Goal: Find specific page/section: Find specific page/section

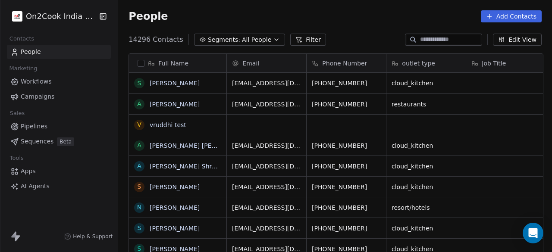
scroll to position [215, 429]
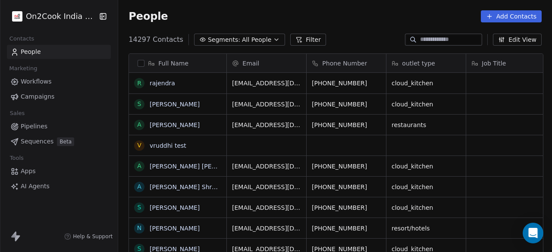
click at [60, 54] on link "People" at bounding box center [59, 52] width 104 height 14
click at [294, 40] on button "Filter" at bounding box center [308, 40] width 36 height 12
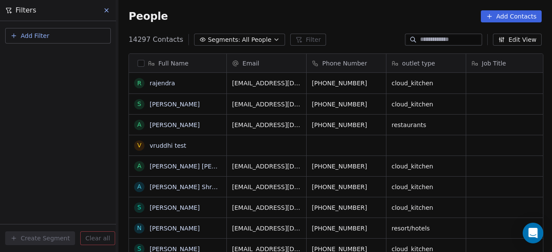
click at [54, 35] on button "Add Filter" at bounding box center [58, 36] width 106 height 16
click at [47, 57] on span "Contact properties" at bounding box center [42, 56] width 56 height 9
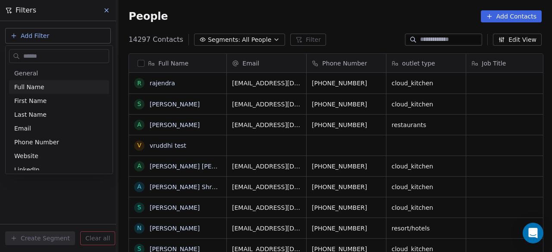
click at [47, 57] on input "text" at bounding box center [65, 56] width 87 height 13
type input "***"
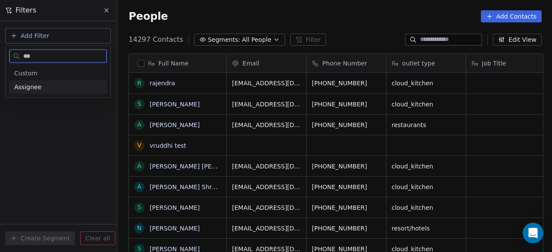
click at [32, 85] on span "Assignee" at bounding box center [27, 87] width 27 height 9
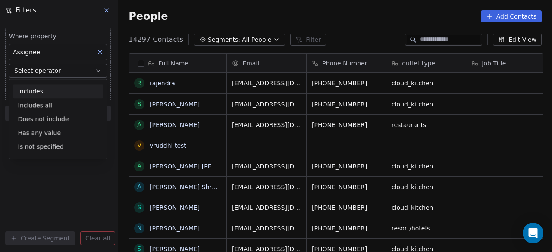
click at [35, 88] on div "Includes" at bounding box center [58, 92] width 91 height 14
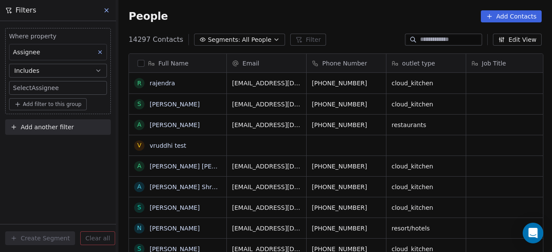
click at [46, 89] on body "On2Cook India Pvt. Ltd. Contacts People Marketing Workflows Campaigns Sales Pip…" at bounding box center [276, 126] width 552 height 252
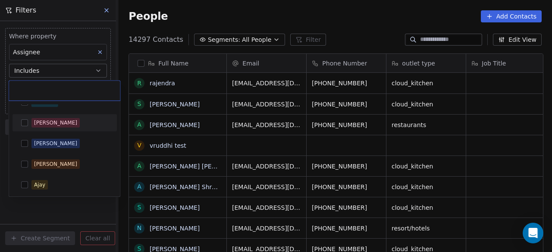
scroll to position [0, 0]
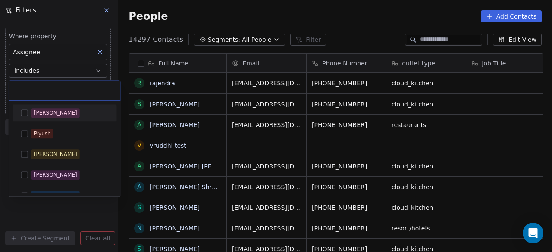
click at [83, 85] on div at bounding box center [64, 91] width 111 height 20
click at [208, 12] on html "On2Cook India Pvt. Ltd. Contacts People Marketing Workflows Campaigns Sales Pip…" at bounding box center [276, 126] width 552 height 252
